Goal: Use online tool/utility: Use online tool/utility

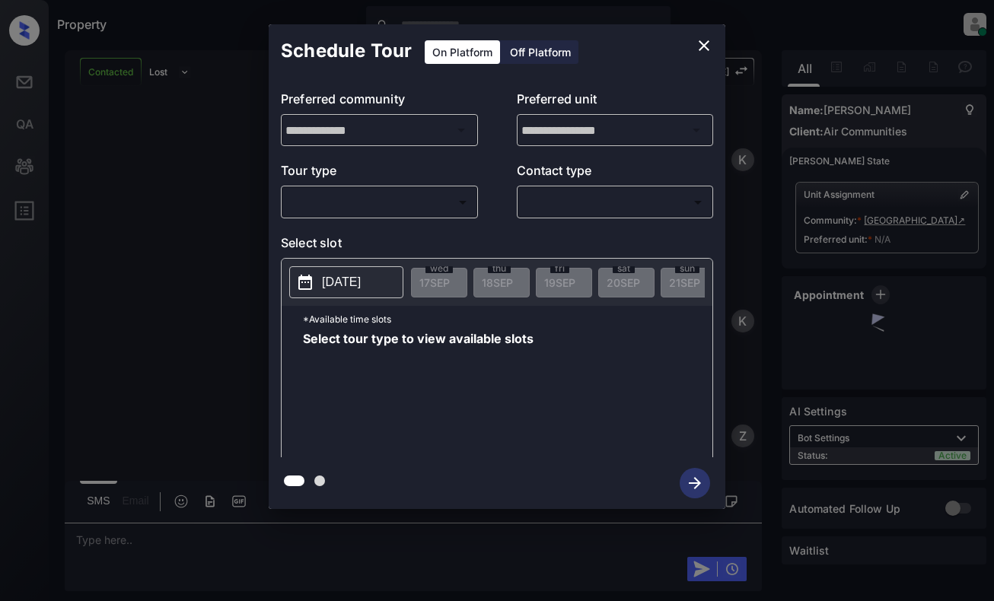
scroll to position [3036, 0]
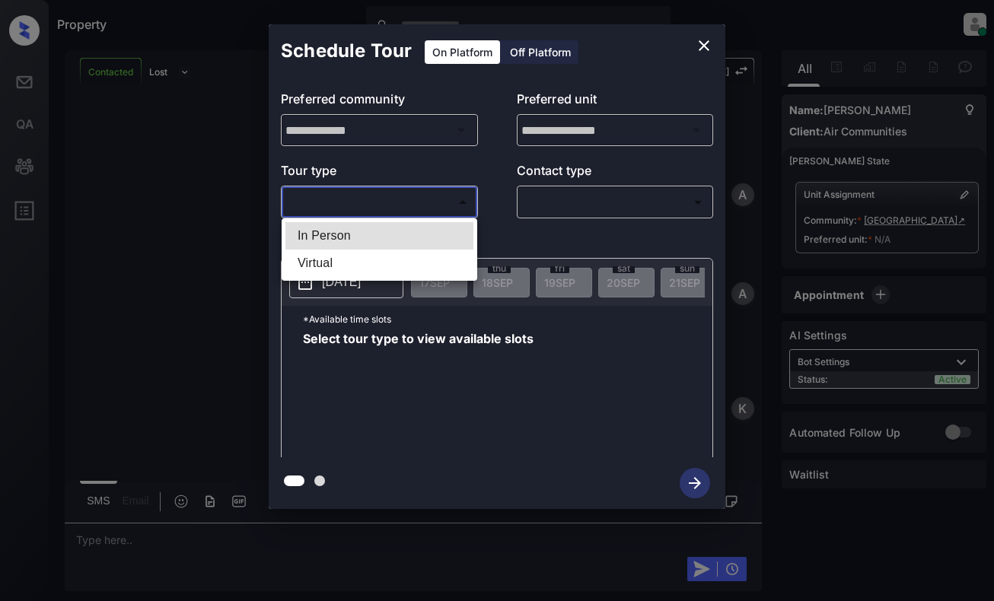
click at [442, 209] on body "Property Dominic Ceralde Online Set yourself offline Set yourself on break Prof…" at bounding box center [497, 300] width 994 height 601
click at [430, 231] on li "In Person" at bounding box center [379, 235] width 188 height 27
type input "********"
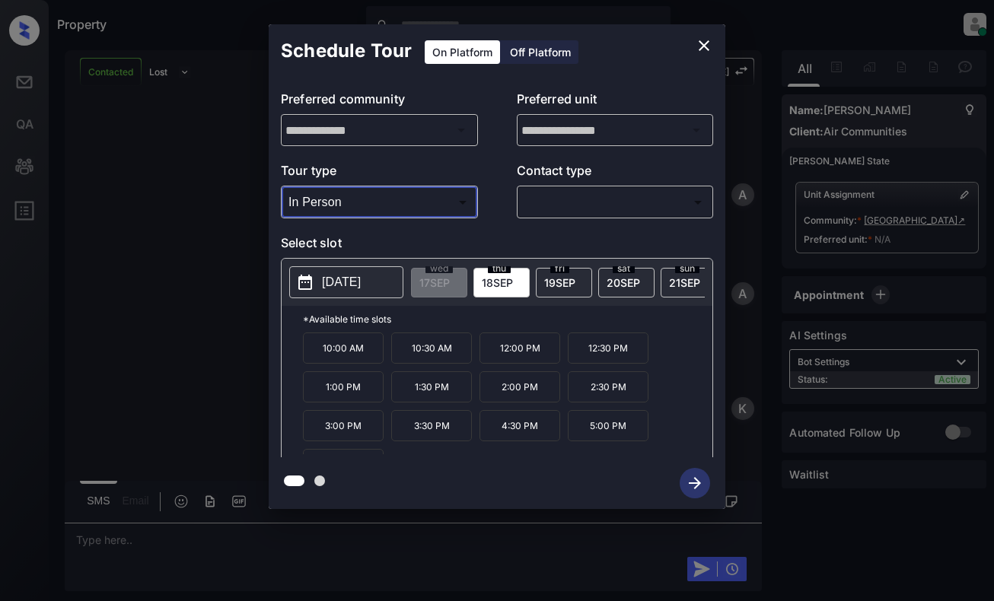
click at [708, 50] on icon "close" at bounding box center [704, 45] width 11 height 11
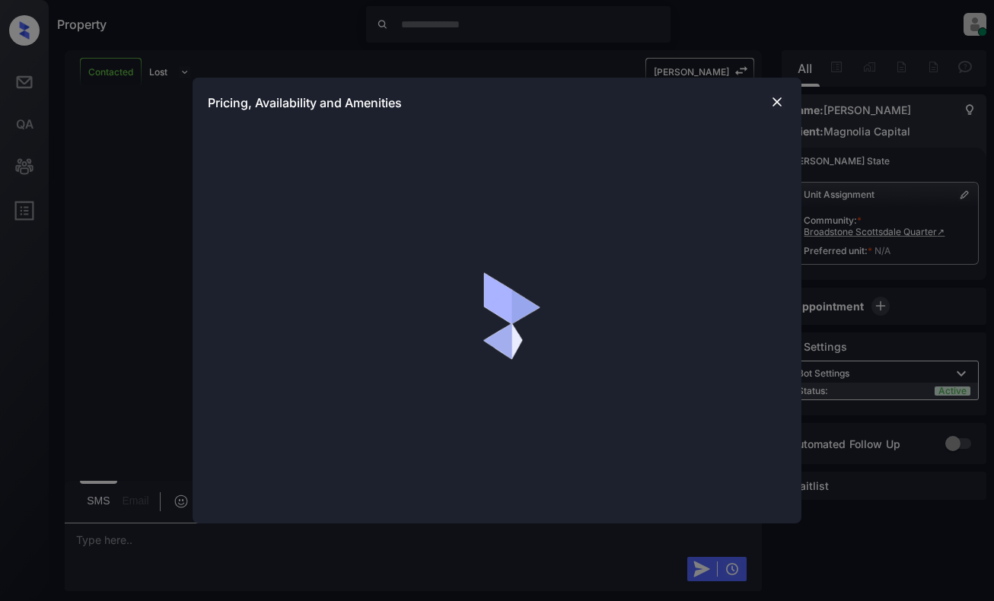
scroll to position [1333, 0]
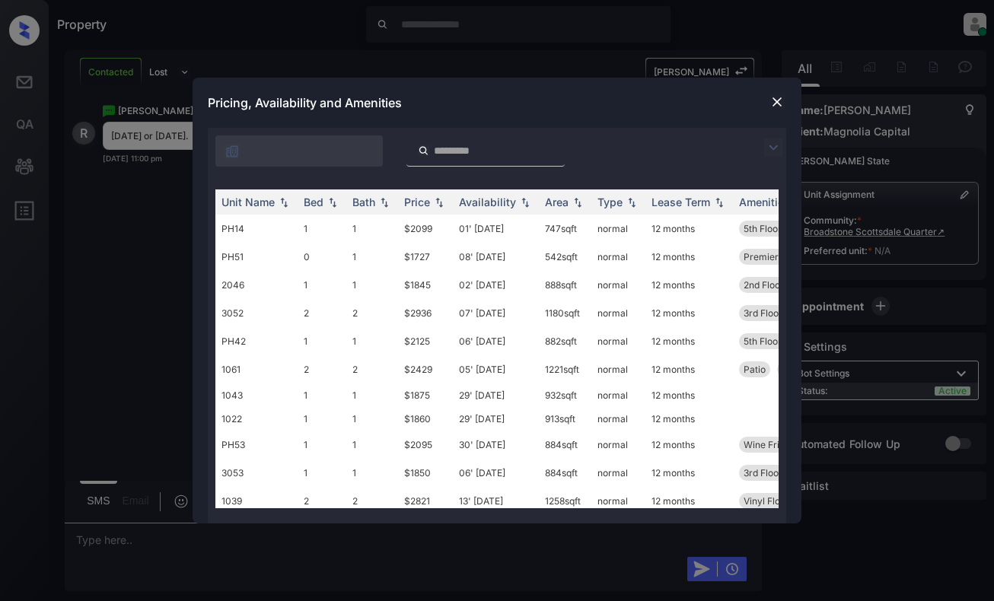
click at [773, 148] on img at bounding box center [773, 148] width 18 height 18
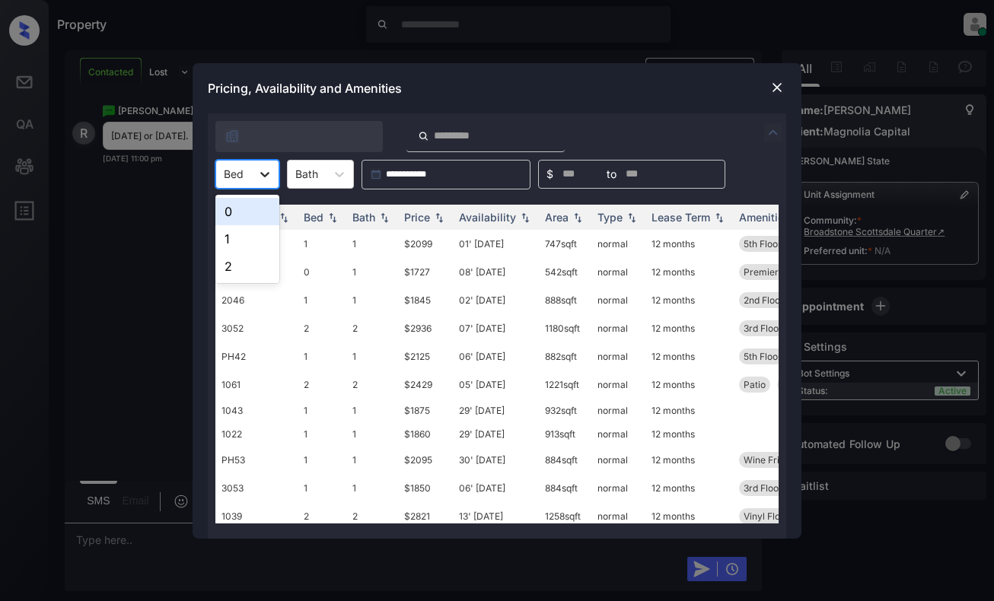
click at [252, 185] on div at bounding box center [264, 174] width 27 height 27
click at [249, 237] on div "1" at bounding box center [247, 238] width 64 height 27
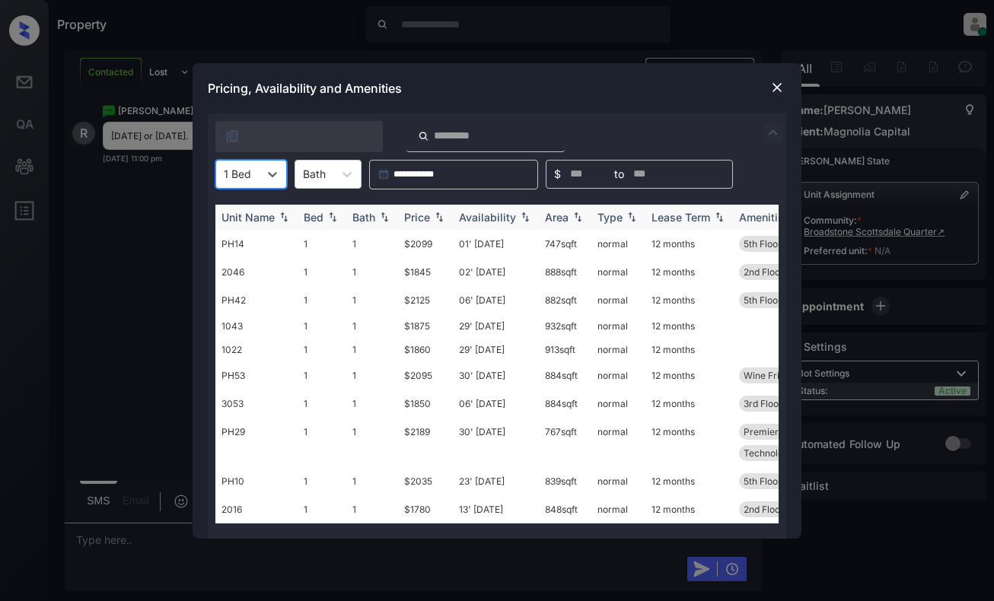
click at [435, 214] on img at bounding box center [438, 217] width 15 height 11
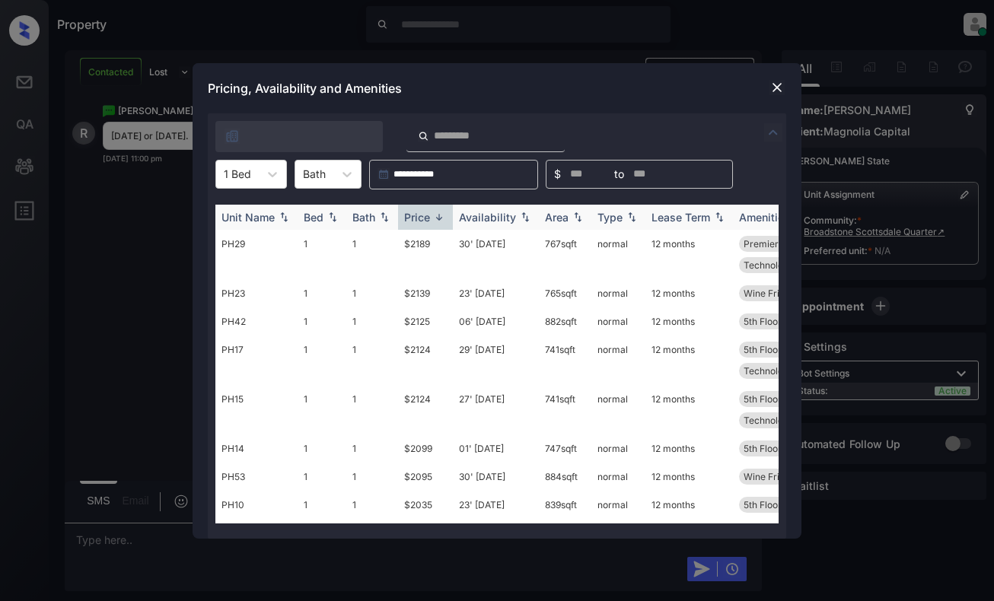
click at [435, 214] on img at bounding box center [438, 217] width 15 height 11
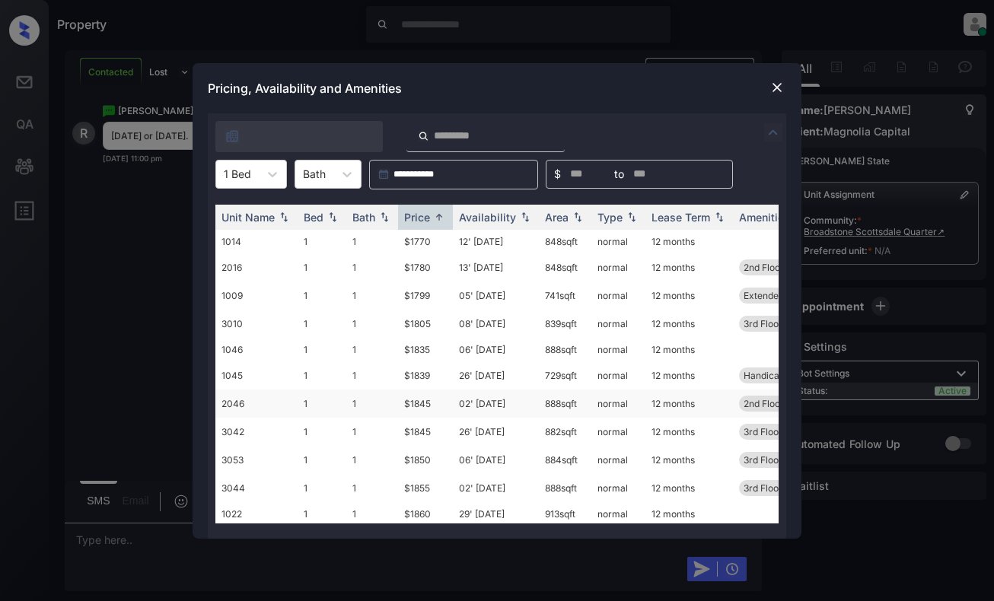
click at [431, 401] on td "$1845" at bounding box center [425, 404] width 55 height 28
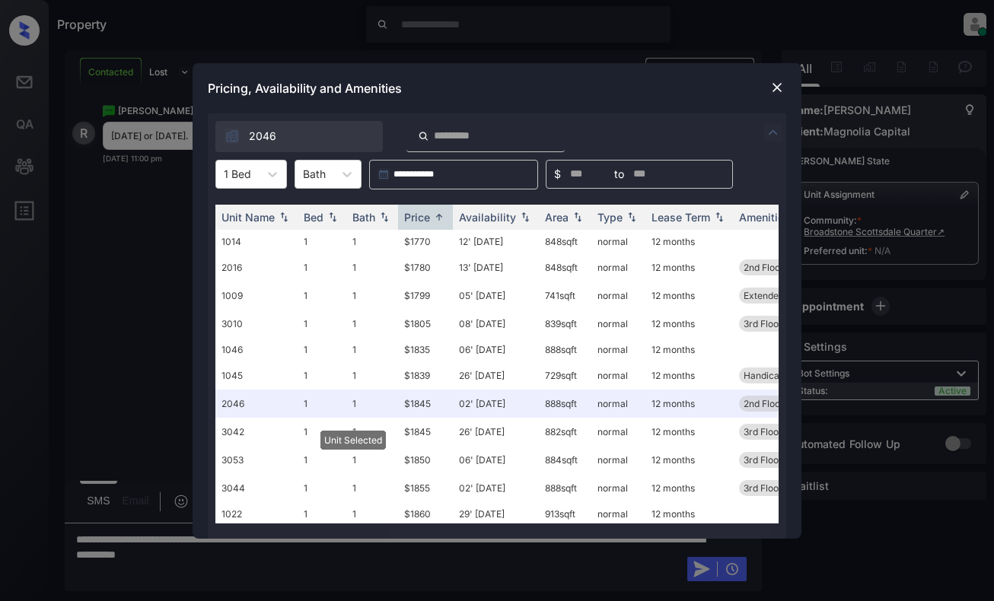
click at [779, 84] on img at bounding box center [776, 87] width 15 height 15
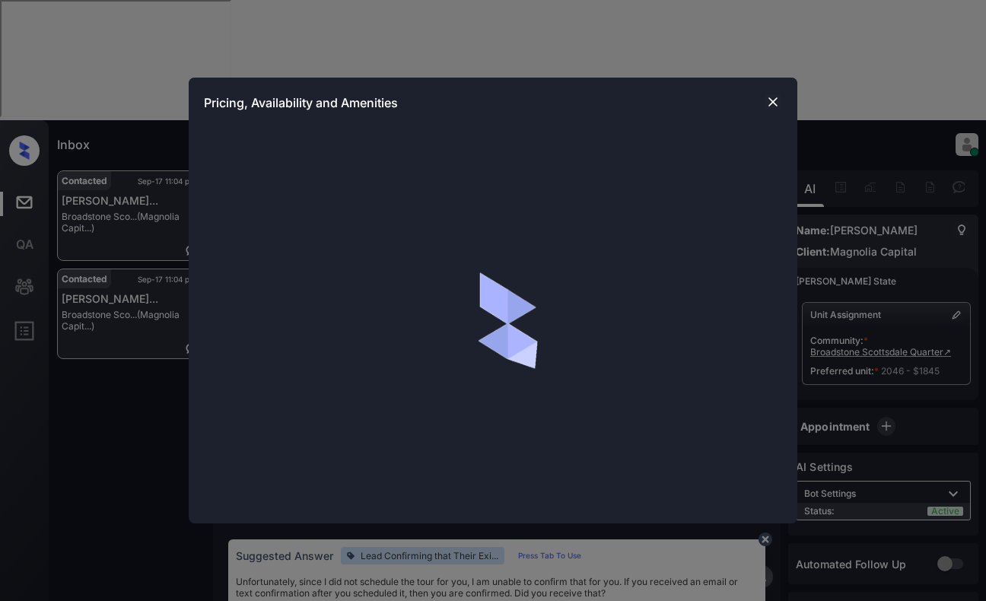
scroll to position [2520, 0]
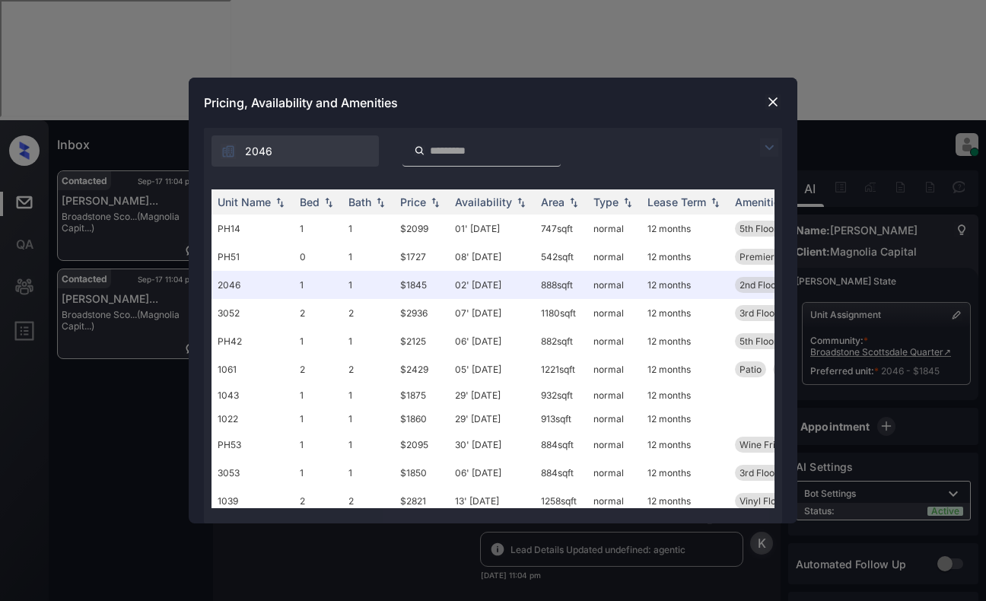
click at [775, 145] on img at bounding box center [769, 148] width 18 height 18
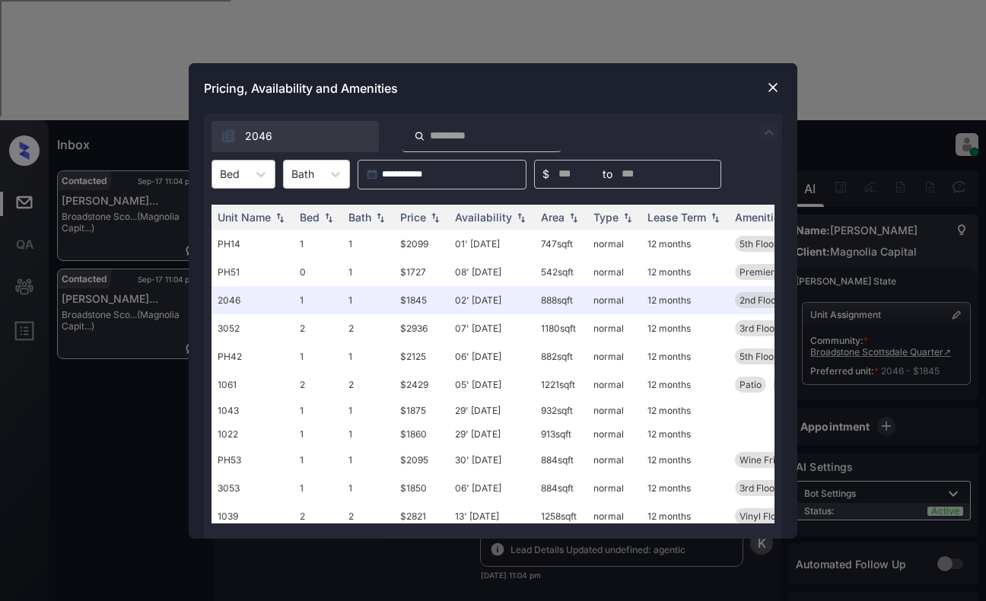
click at [240, 164] on div "Bed" at bounding box center [229, 174] width 35 height 22
click at [243, 234] on div "1" at bounding box center [244, 238] width 64 height 27
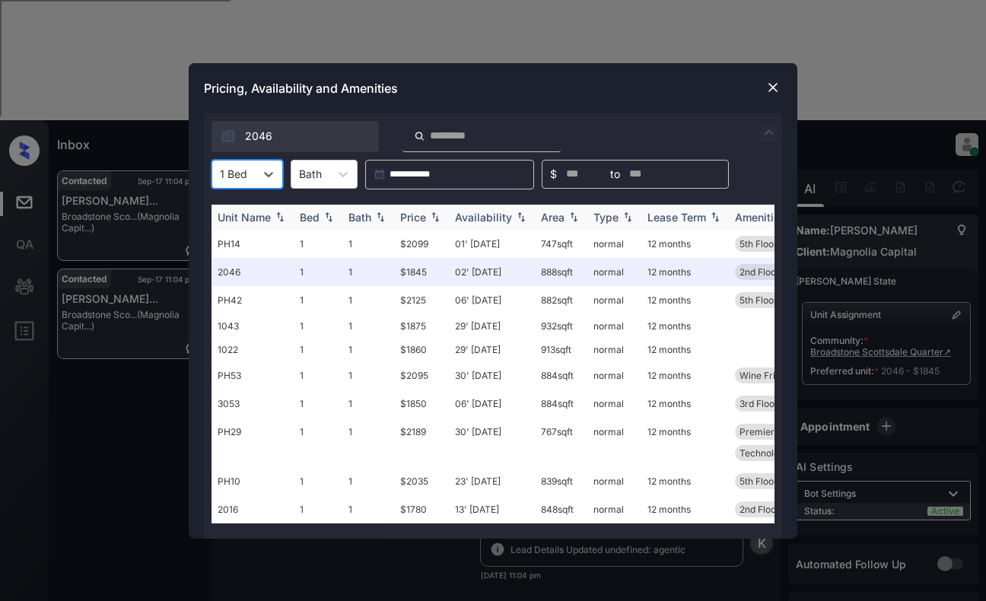
click at [431, 217] on img at bounding box center [435, 217] width 15 height 11
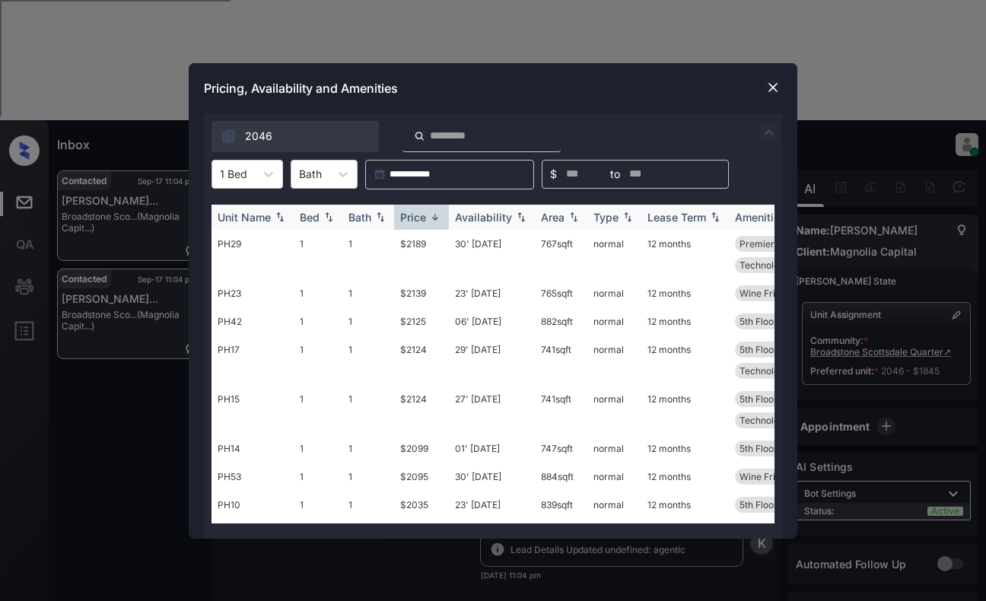
click at [431, 217] on img at bounding box center [435, 217] width 15 height 11
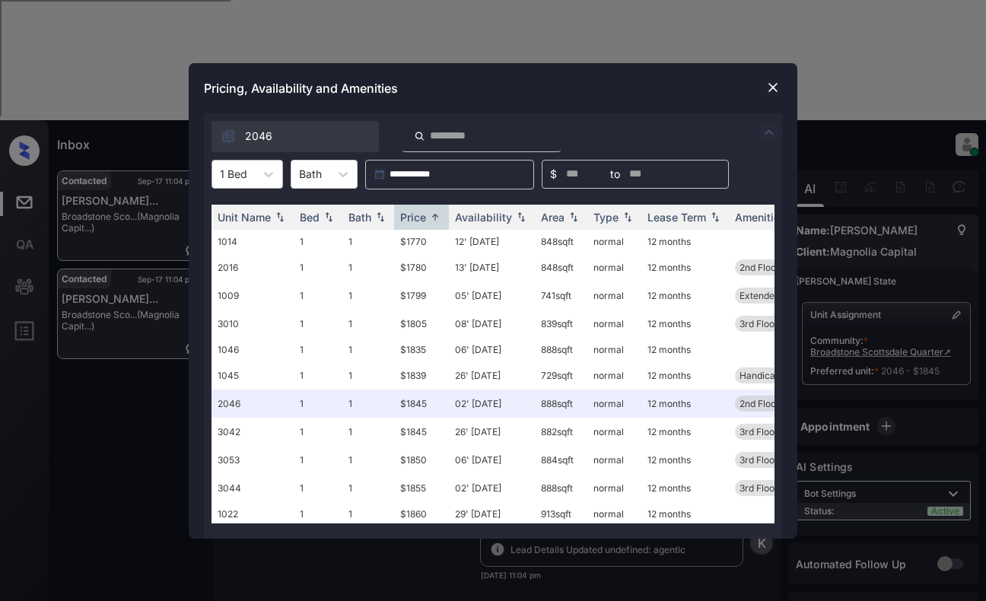
click at [233, 167] on div at bounding box center [233, 174] width 27 height 16
click at [256, 209] on div "0" at bounding box center [248, 211] width 72 height 27
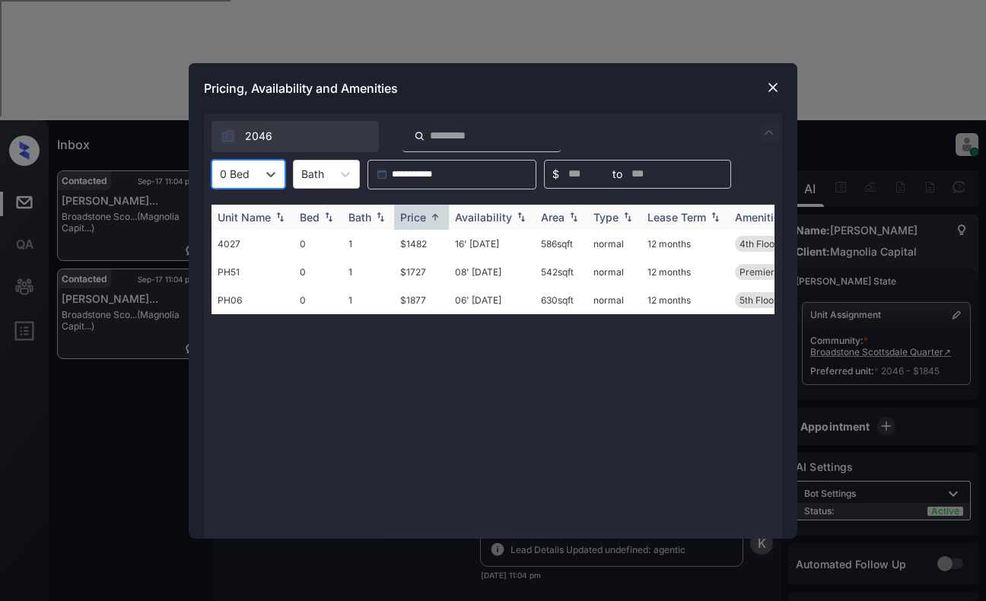
click at [412, 218] on div "Price" at bounding box center [413, 217] width 26 height 13
click at [772, 88] on img at bounding box center [773, 87] width 15 height 15
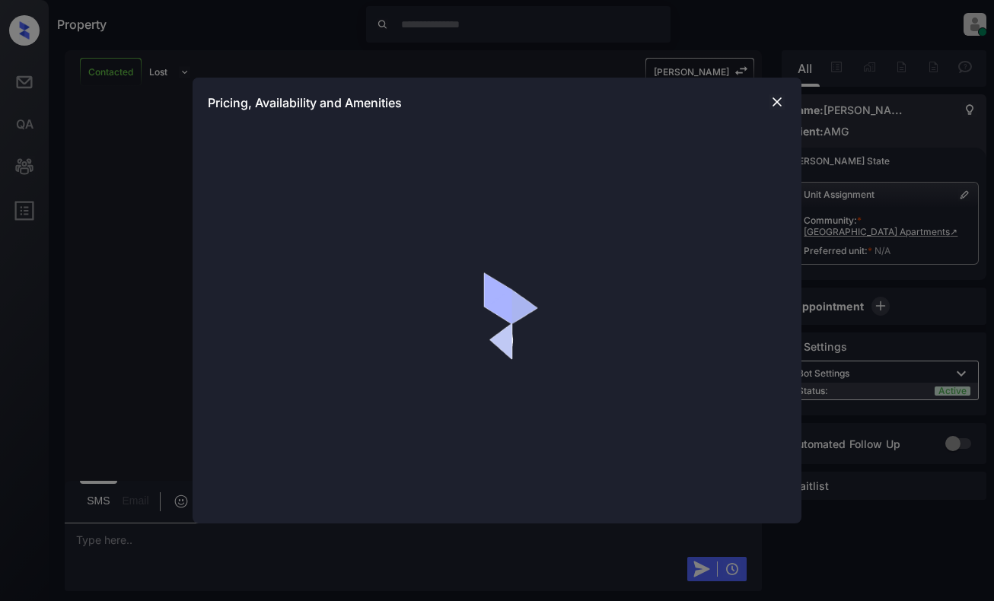
scroll to position [2258, 0]
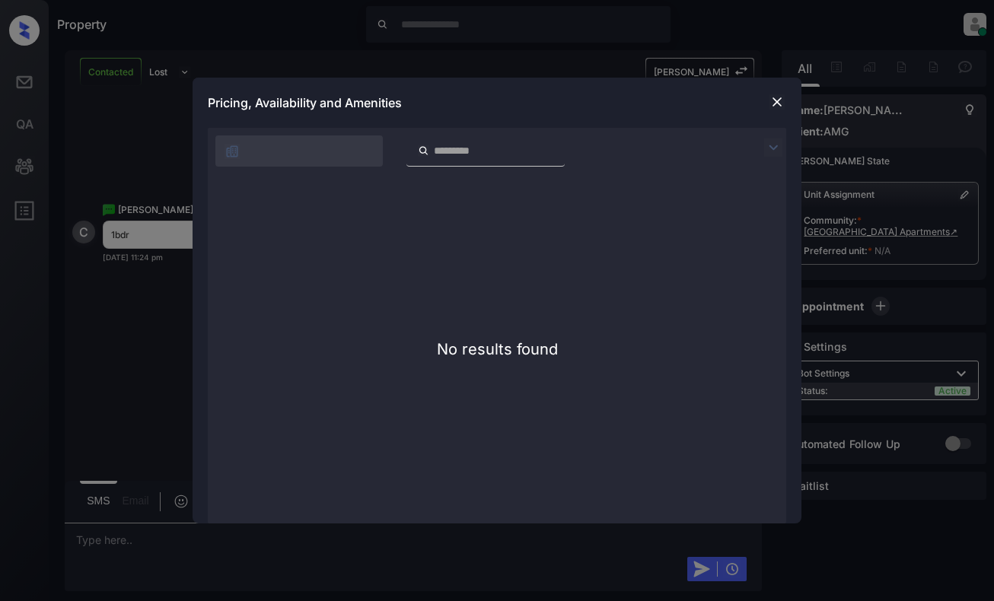
click at [775, 100] on img at bounding box center [776, 101] width 15 height 15
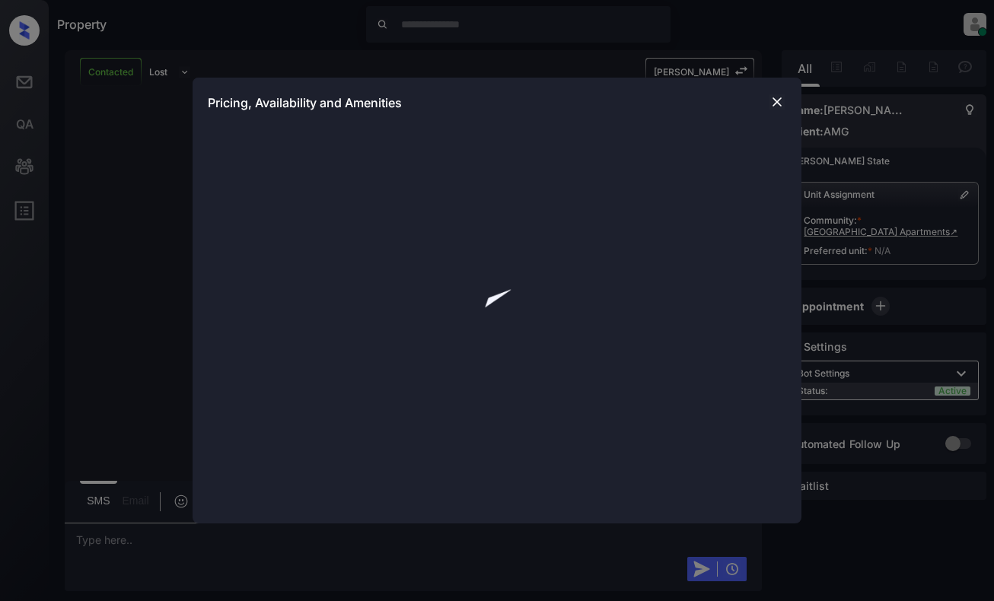
scroll to position [2357, 0]
